Goal: Obtain resource: Obtain resource

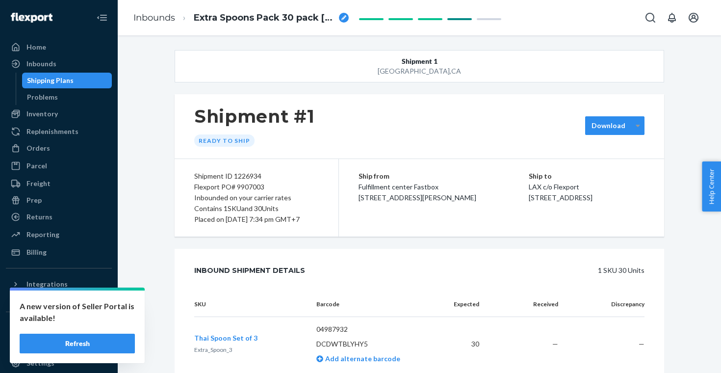
click at [639, 127] on icon at bounding box center [638, 125] width 4 height 7
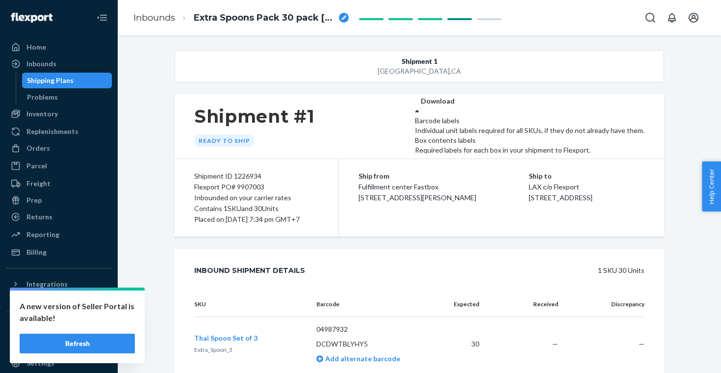
click at [633, 155] on div "Required labels for each box in your shipment to Flexport." at bounding box center [530, 150] width 230 height 10
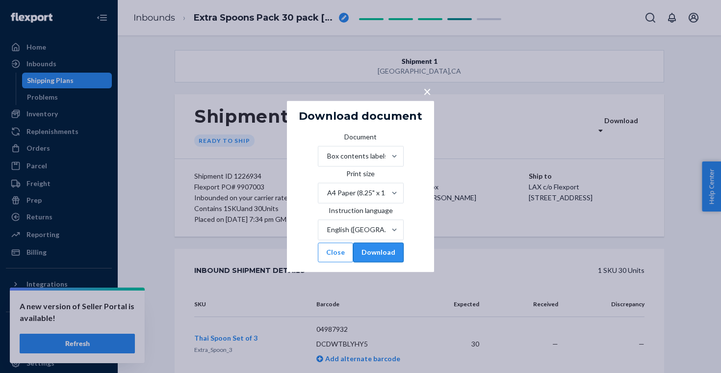
click at [404, 263] on button "Download" at bounding box center [378, 253] width 51 height 20
click at [427, 83] on span "×" at bounding box center [428, 91] width 8 height 17
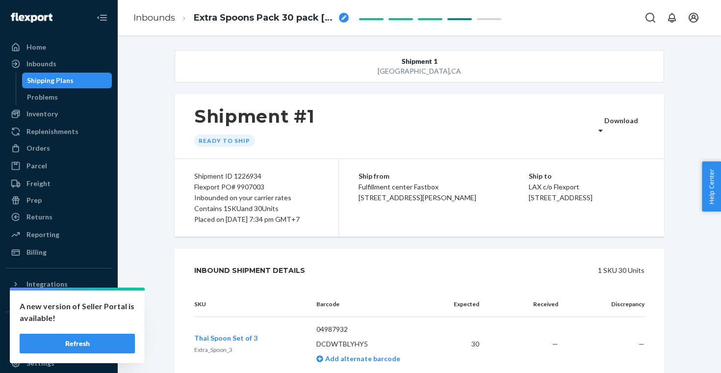
drag, startPoint x: 606, startPoint y: 221, endPoint x: 580, endPoint y: 188, distance: 41.6
click at [580, 188] on div "Ship to LAX c/o Flexport [STREET_ADDRESS]" at bounding box center [587, 187] width 116 height 32
copy div "LAX c/o Flexport [STREET_ADDRESS]"
click at [593, 202] on span "[STREET_ADDRESS]" at bounding box center [561, 197] width 64 height 8
drag, startPoint x: 603, startPoint y: 221, endPoint x: 580, endPoint y: 177, distance: 49.6
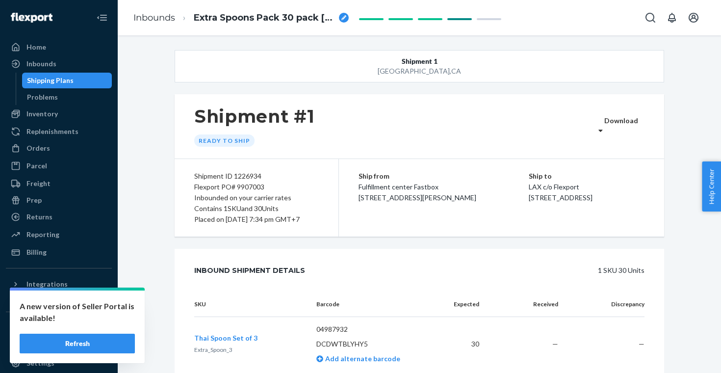
click at [580, 177] on div "Ship to LAX c/o Flexport [STREET_ADDRESS]" at bounding box center [587, 187] width 116 height 32
copy div "Ship to LAX c/o Flexport [STREET_ADDRESS]"
click at [608, 192] on div "Ship to LAX c/o Flexport [STREET_ADDRESS]" at bounding box center [587, 187] width 116 height 32
click at [602, 187] on p "LAX c/o Flexport" at bounding box center [587, 187] width 116 height 11
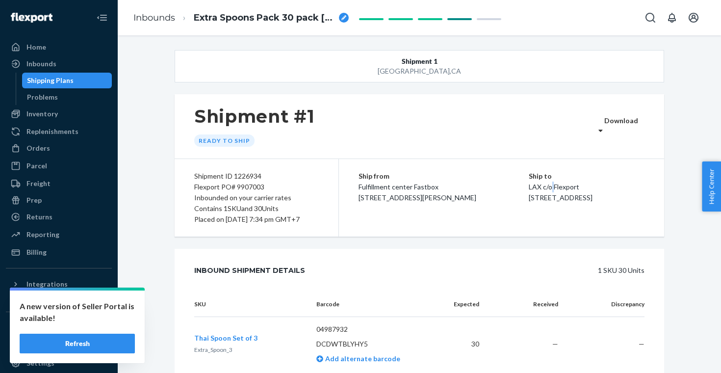
click at [602, 187] on p "LAX c/o Flexport" at bounding box center [587, 187] width 116 height 11
copy p "LAX c/o Flexport"
